Goal: Task Accomplishment & Management: Manage account settings

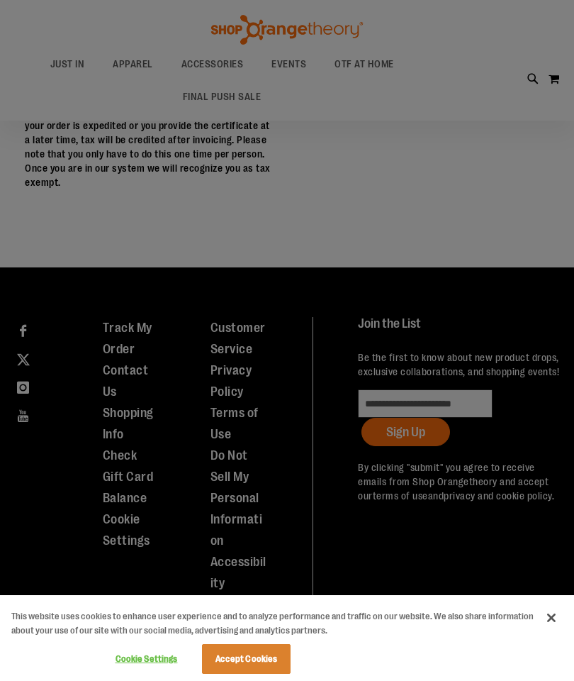
scroll to position [486, 0]
click at [488, 179] on div at bounding box center [287, 340] width 574 height 681
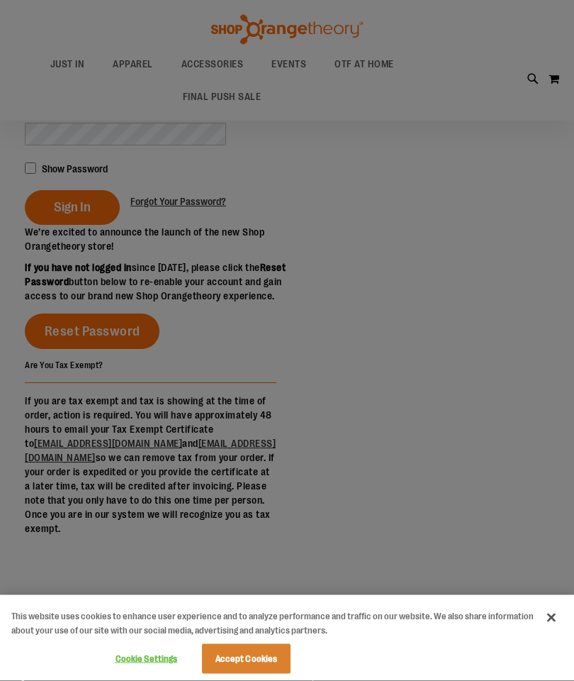
scroll to position [0, 0]
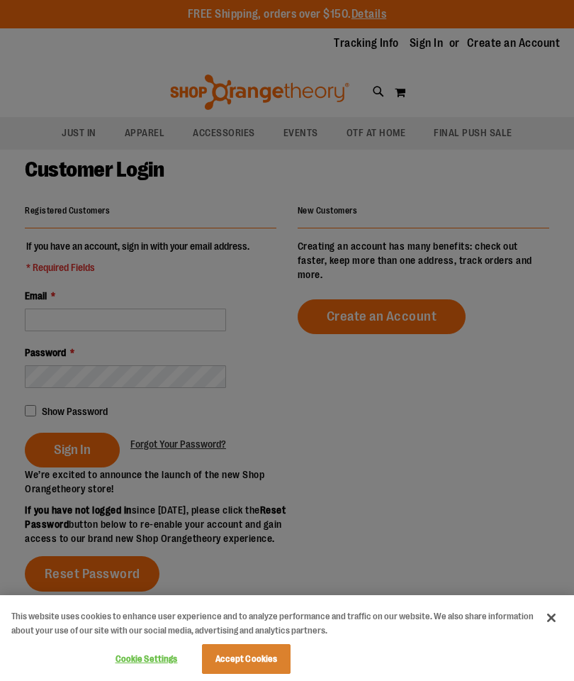
click at [123, 169] on div at bounding box center [287, 340] width 574 height 681
click at [91, 306] on div at bounding box center [287, 340] width 574 height 681
click at [119, 311] on div at bounding box center [287, 340] width 574 height 681
click at [159, 320] on div at bounding box center [287, 340] width 574 height 681
click at [206, 671] on button "Accept Cookies" at bounding box center [246, 659] width 89 height 30
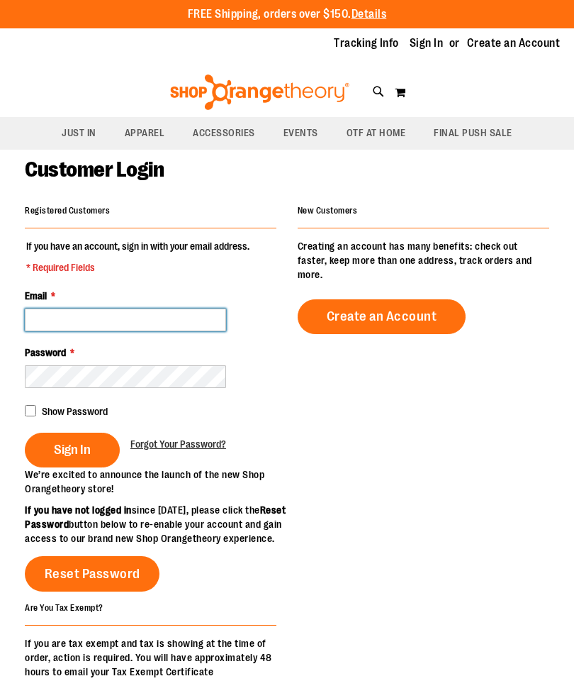
click at [87, 323] on input "Email *" at bounding box center [125, 319] width 201 height 23
type input "**********"
click at [80, 448] on span "Sign In" at bounding box center [72, 450] width 37 height 16
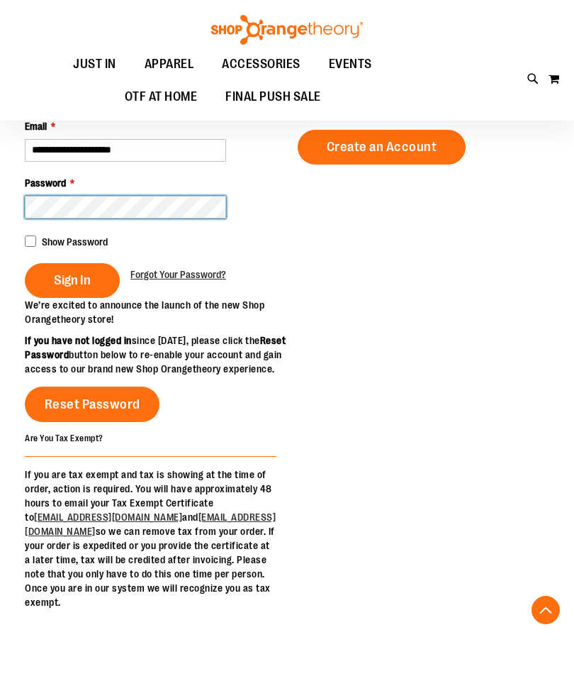
scroll to position [218, 0]
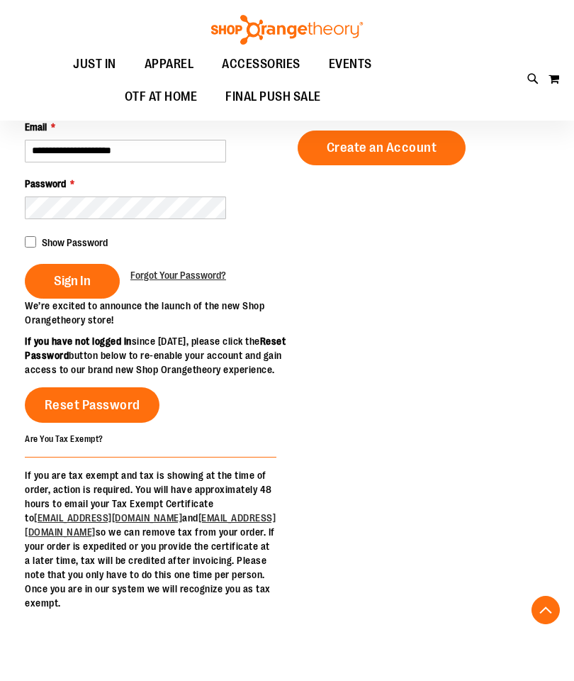
click at [79, 264] on button "Sign In" at bounding box center [72, 281] width 95 height 35
